Goal: Find specific page/section: Find specific page/section

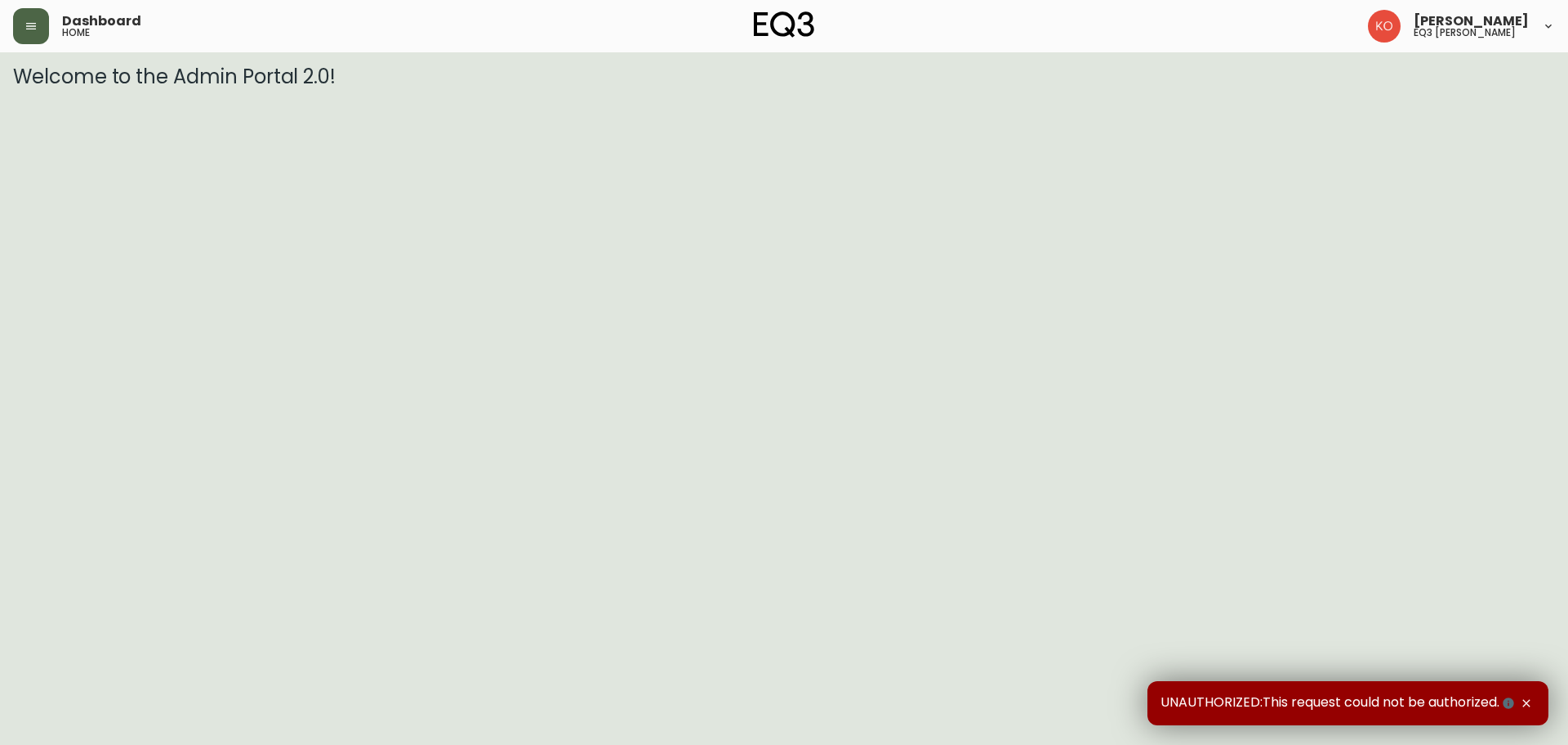
click at [44, 25] on button "button" at bounding box center [31, 26] width 36 height 36
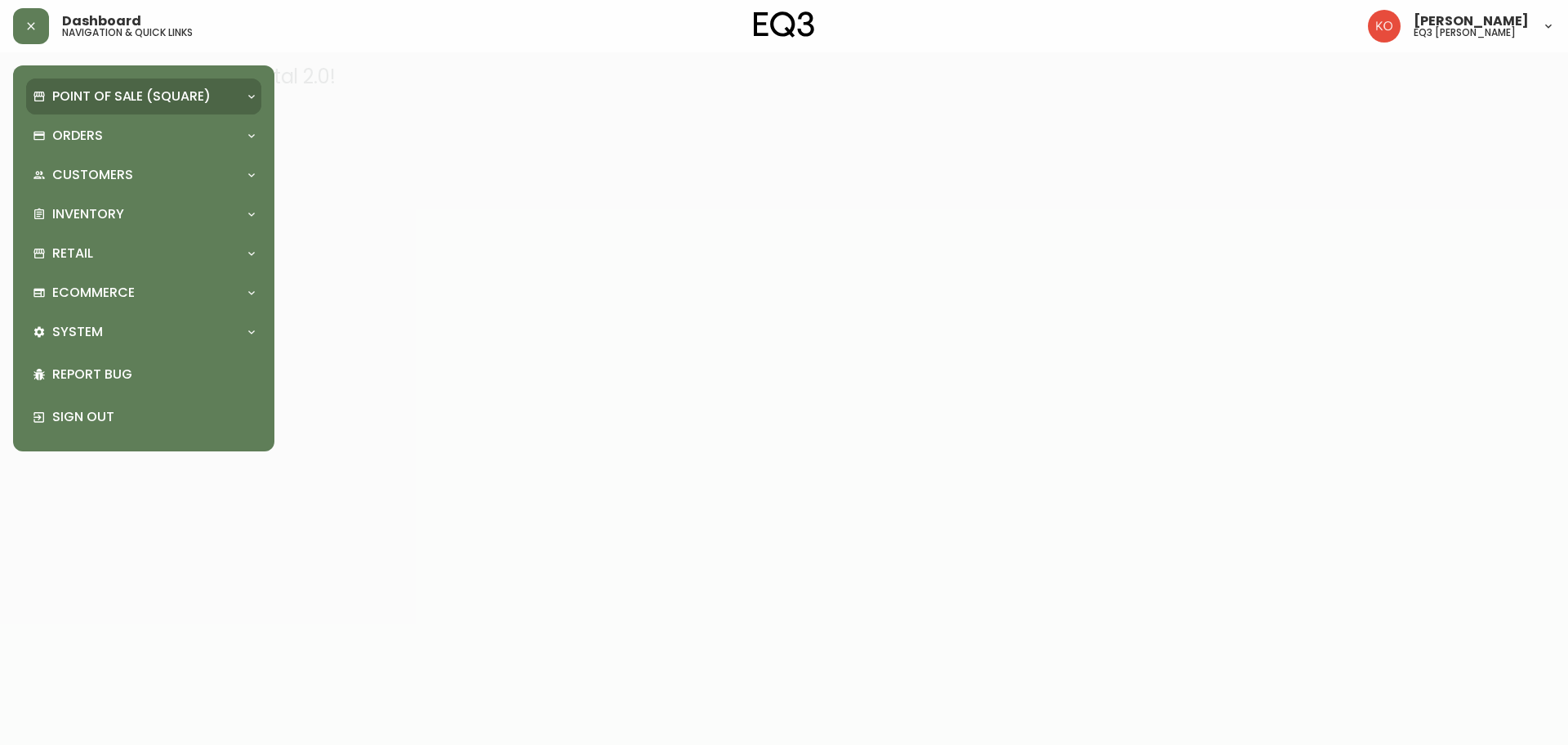
click at [103, 98] on p "Point of Sale (Square)" at bounding box center [131, 96] width 159 height 18
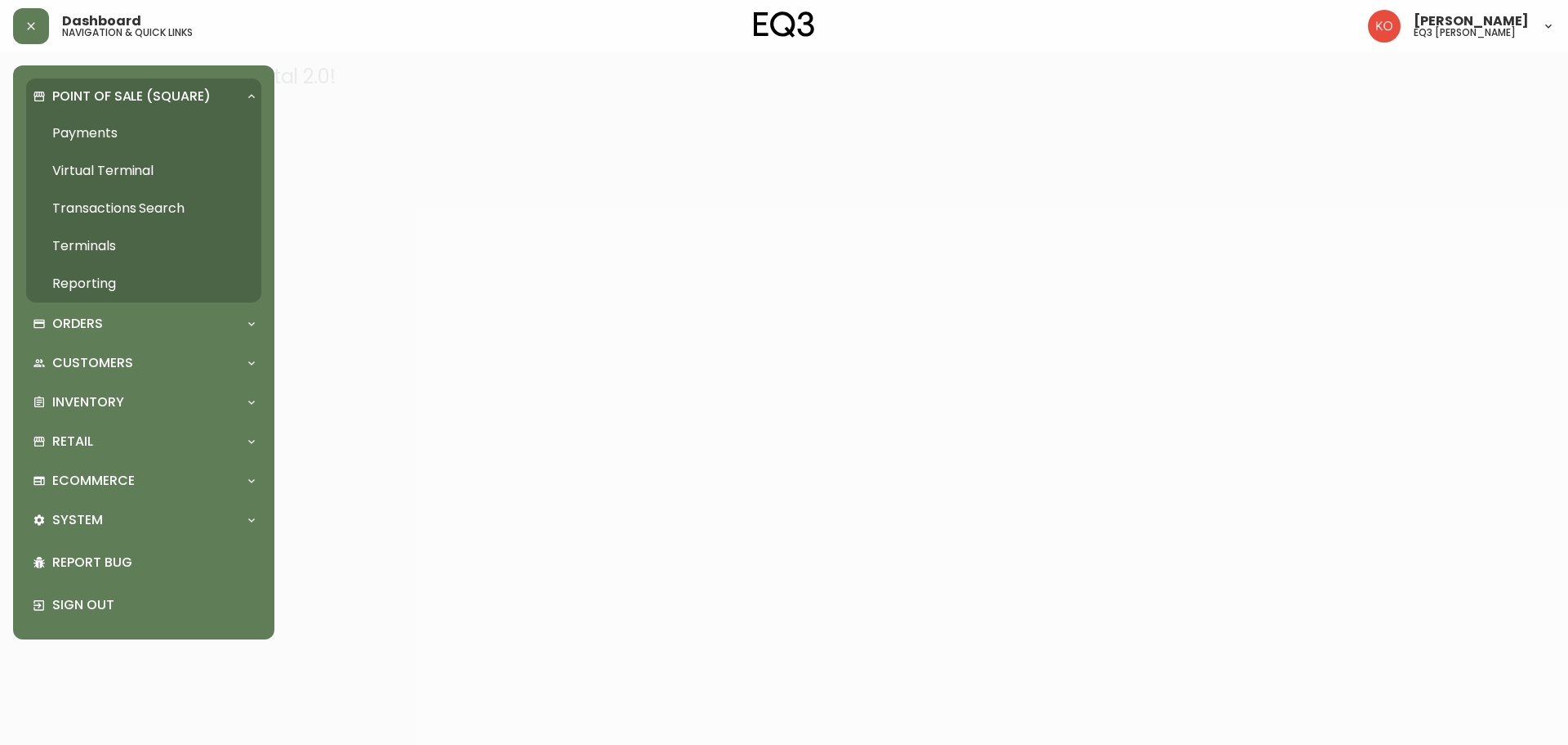
click at [103, 131] on link "Payments" at bounding box center [144, 133] width 235 height 38
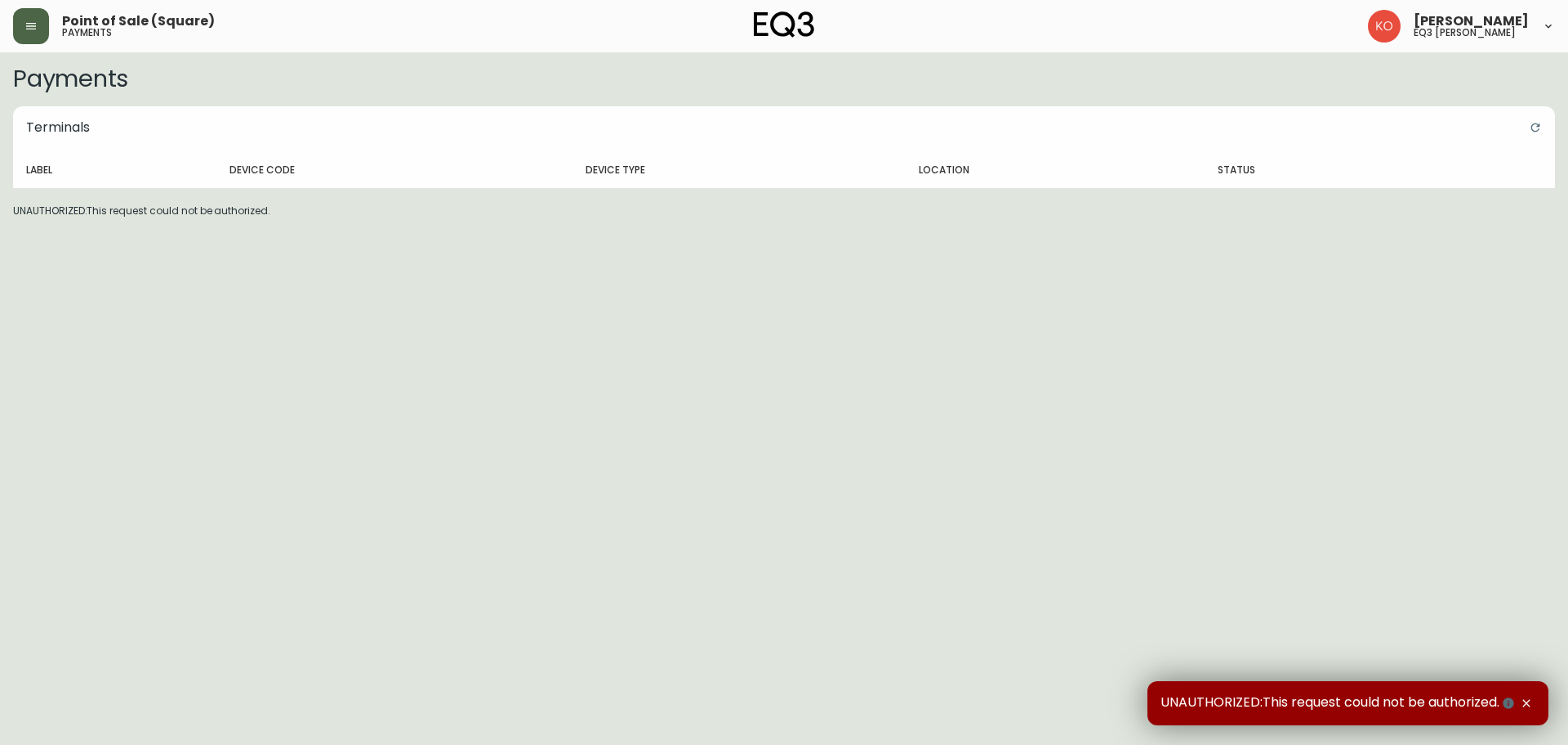
click at [34, 39] on button "button" at bounding box center [31, 26] width 36 height 36
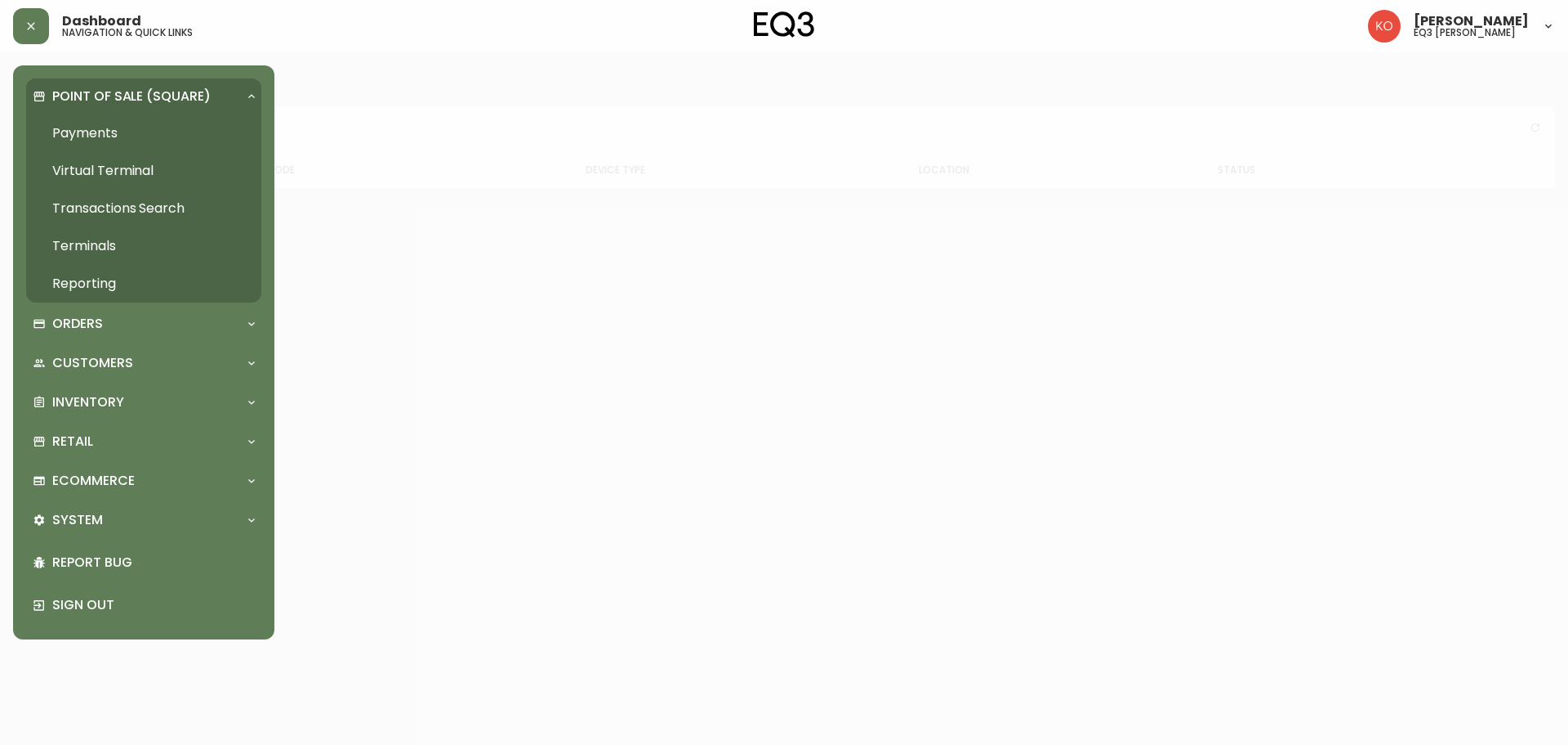
click at [102, 135] on link "Payments" at bounding box center [144, 133] width 235 height 38
